Goal: Navigation & Orientation: Find specific page/section

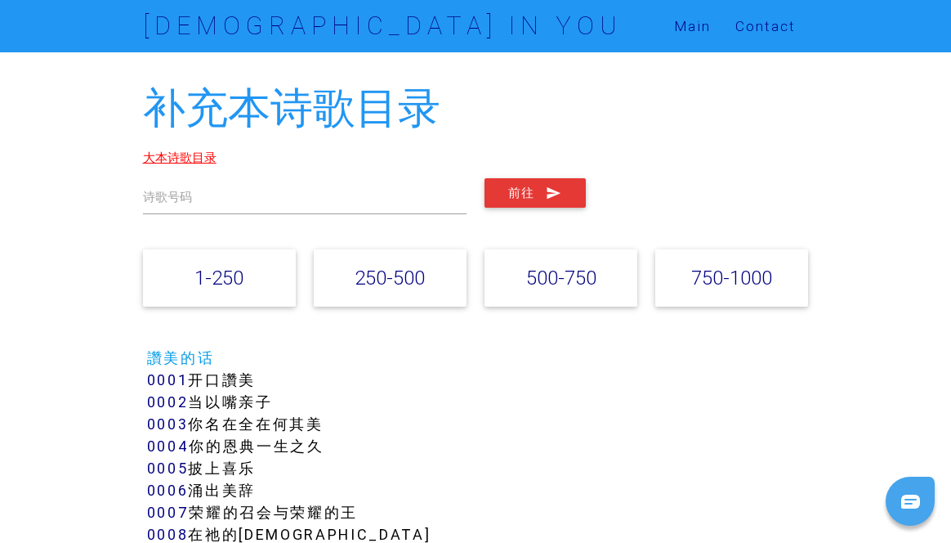
click at [203, 159] on link "大本诗歌目录" at bounding box center [180, 158] width 74 height 16
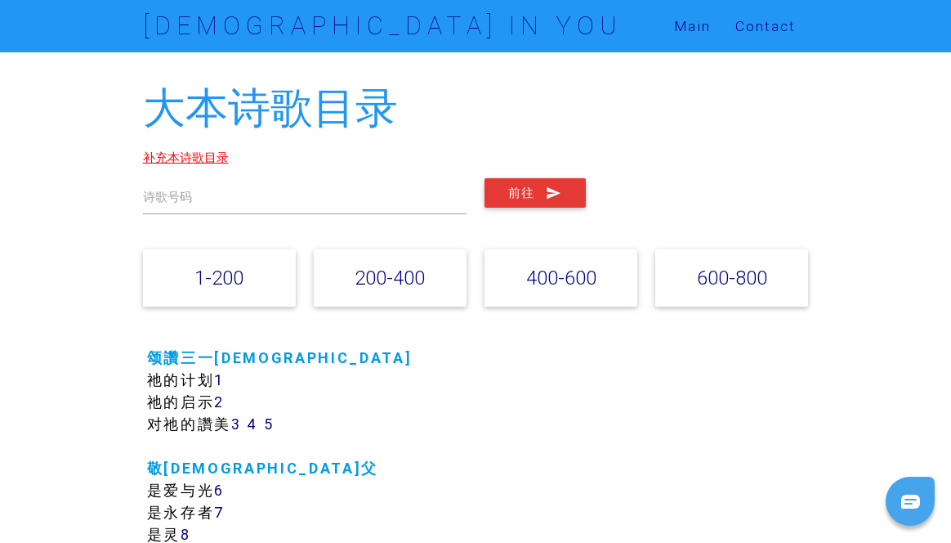
click at [206, 159] on link "补充本诗歌目录" at bounding box center [186, 158] width 86 height 16
